Goal: Task Accomplishment & Management: Manage account settings

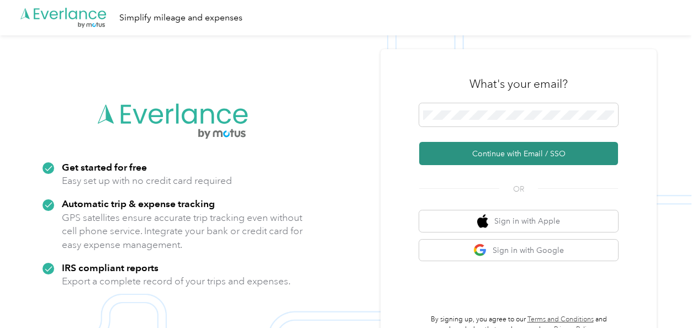
click at [490, 153] on button "Continue with Email / SSO" at bounding box center [518, 153] width 199 height 23
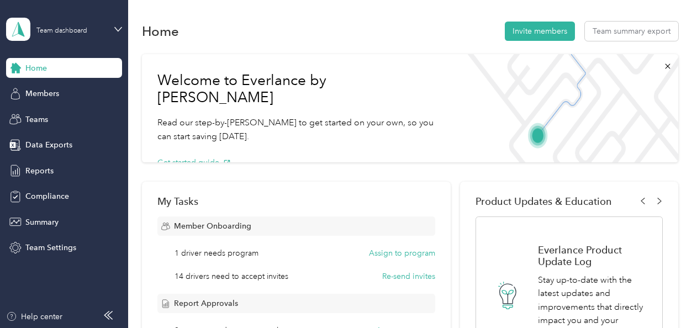
scroll to position [75, 0]
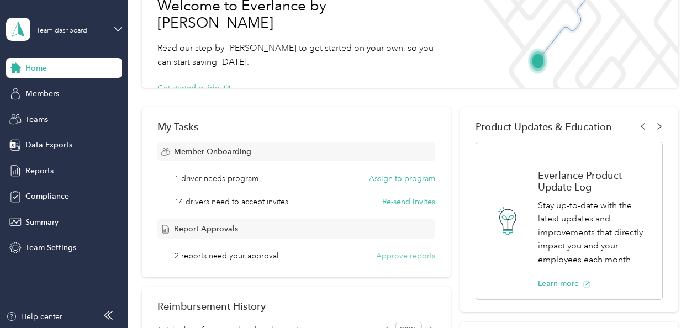
click at [386, 257] on button "Approve reports" at bounding box center [405, 256] width 59 height 12
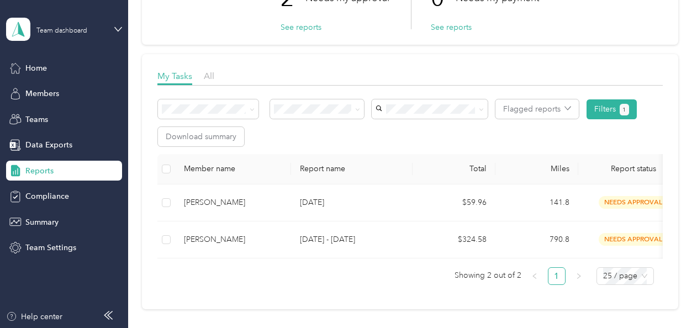
scroll to position [107, 0]
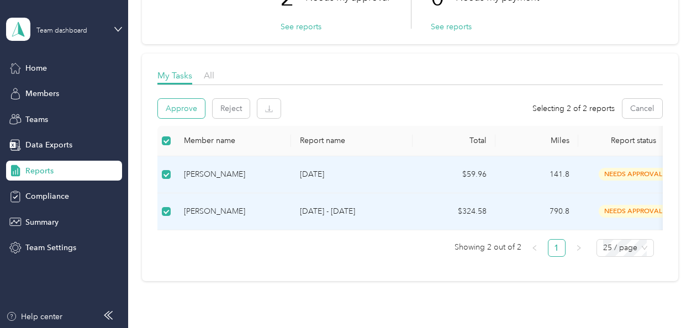
click at [170, 117] on button "Approve" at bounding box center [181, 108] width 47 height 19
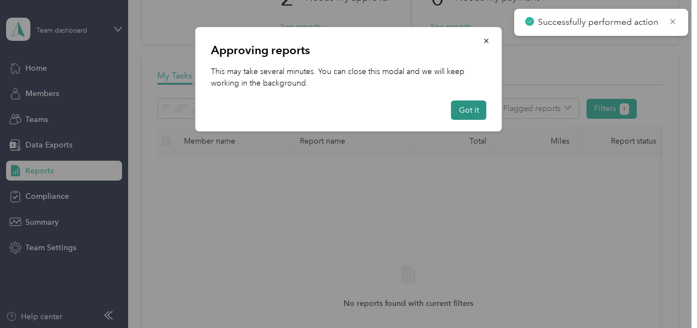
click at [475, 116] on button "Got it" at bounding box center [468, 109] width 35 height 19
